Goal: Entertainment & Leisure: Consume media (video, audio)

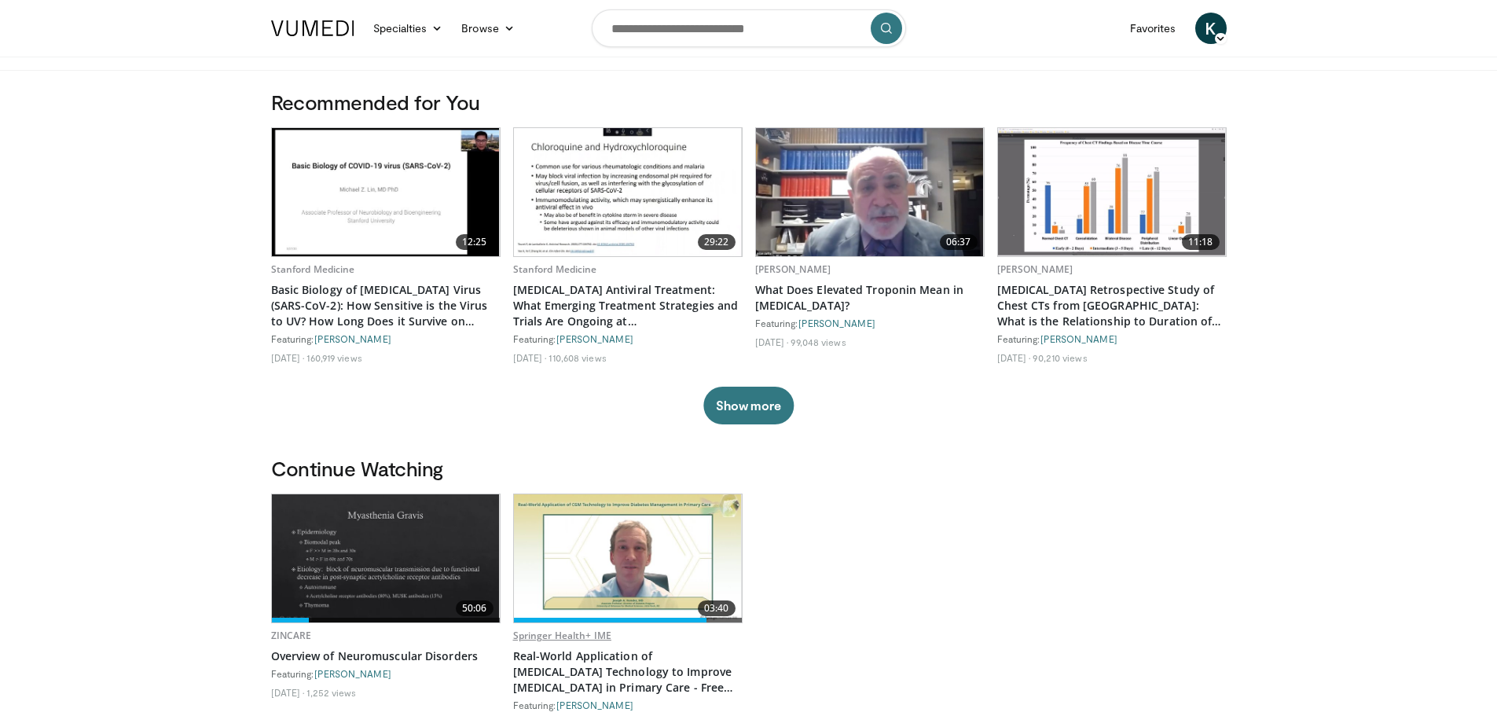
click at [560, 635] on link "Springer Health+ IME" at bounding box center [562, 635] width 98 height 13
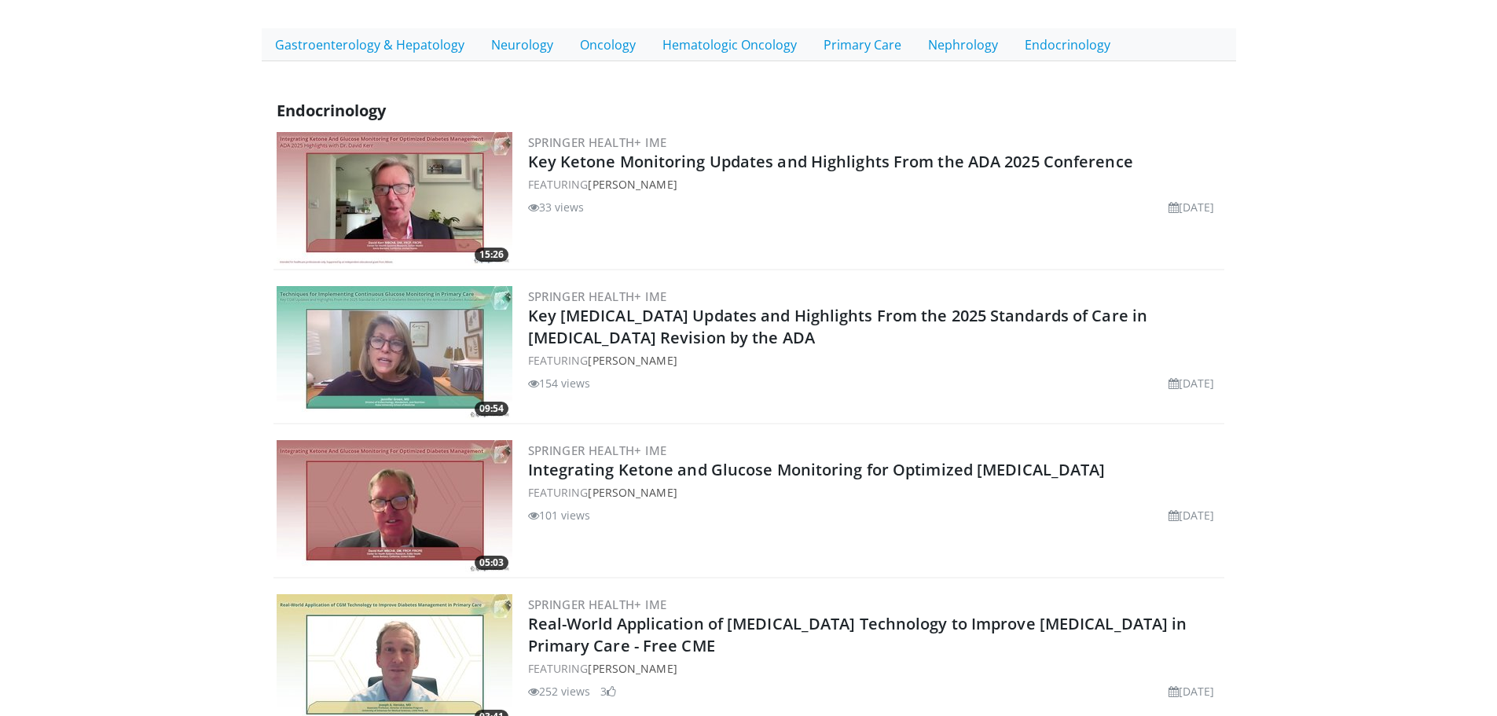
scroll to position [393, 0]
